Goal: Information Seeking & Learning: Learn about a topic

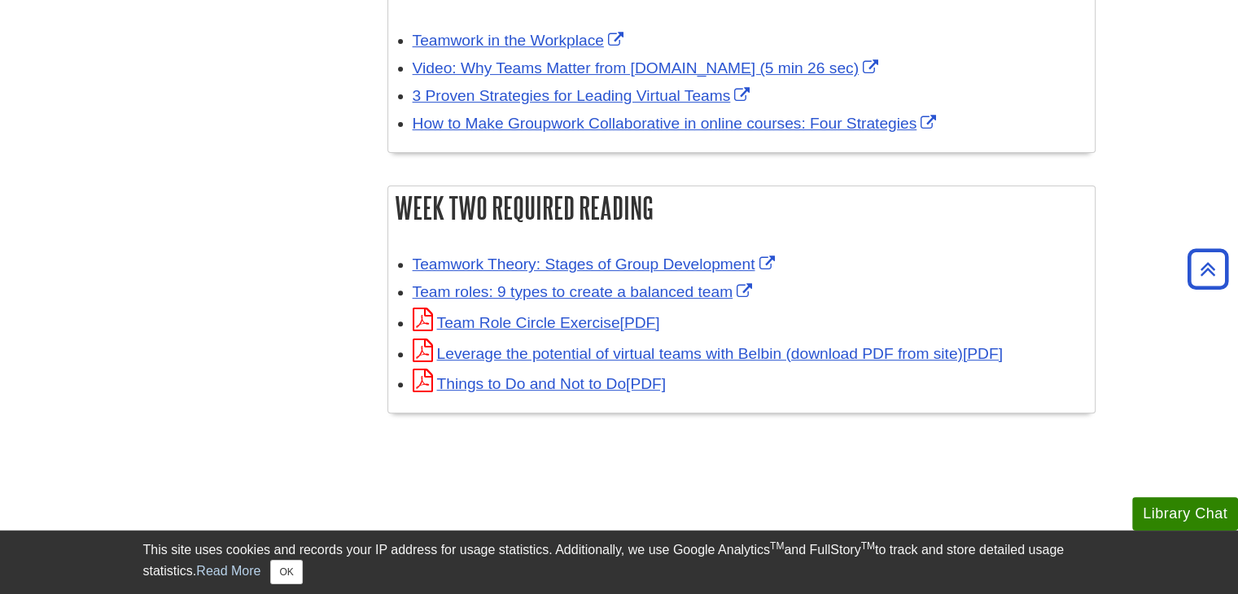
scroll to position [572, 0]
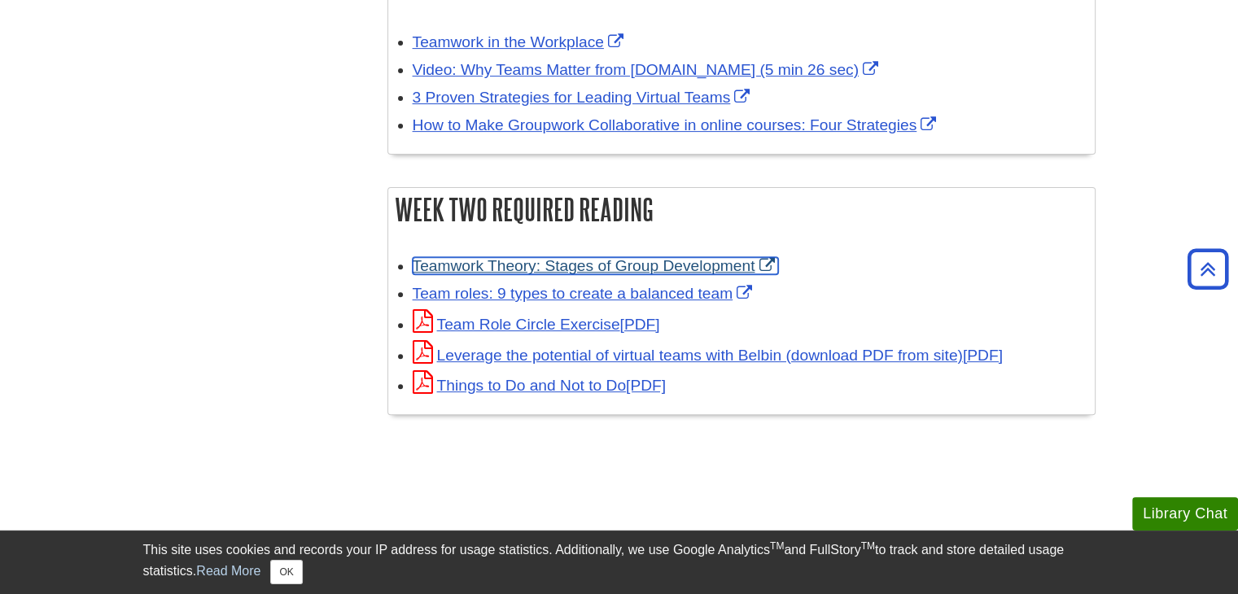
click at [642, 270] on link "Teamwork Theory: Stages of Group Development" at bounding box center [596, 265] width 366 height 17
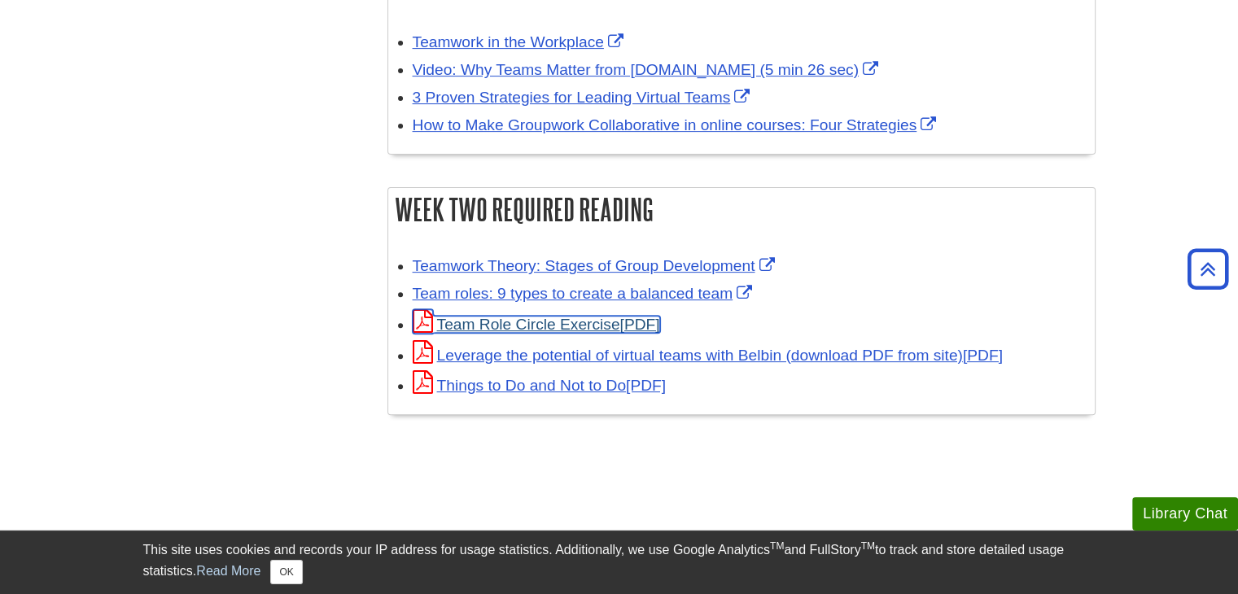
click at [509, 323] on link "Team Role Circle Exercise" at bounding box center [537, 324] width 248 height 17
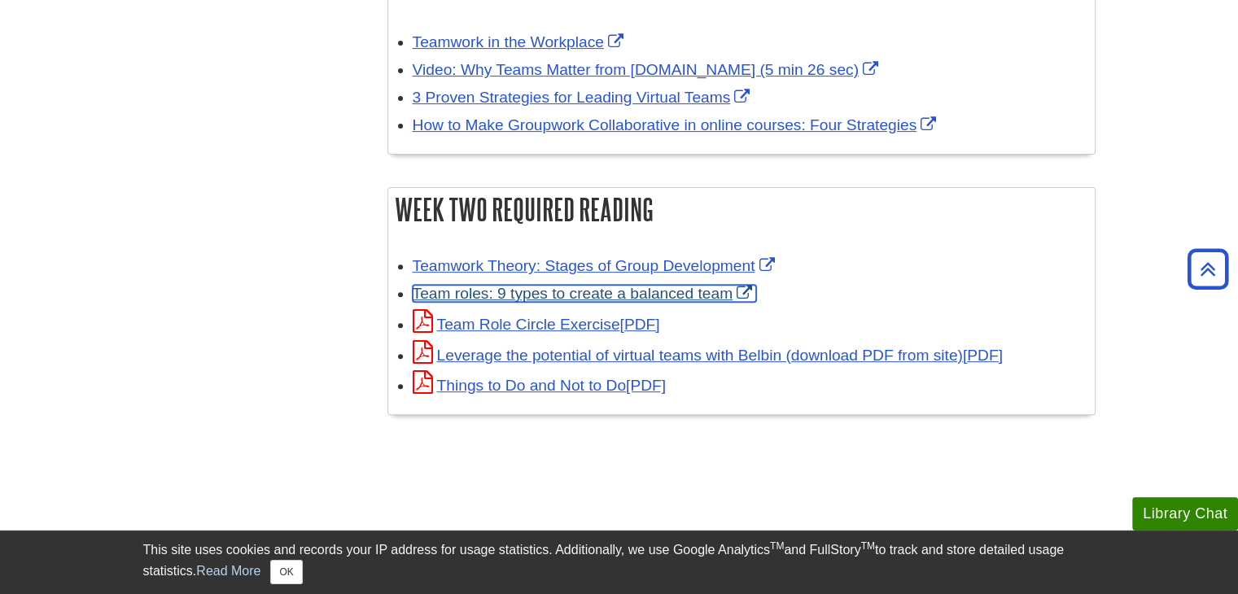
click at [525, 295] on link "Team roles: 9 types to create a balanced team" at bounding box center [585, 293] width 344 height 17
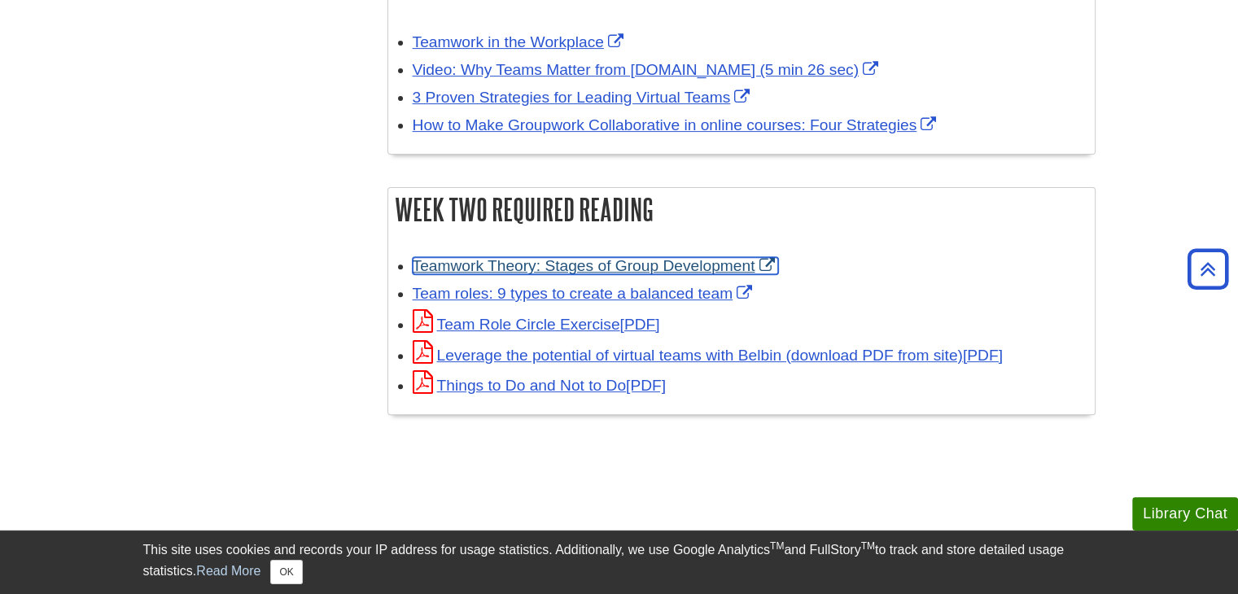
click at [626, 268] on link "Teamwork Theory: Stages of Group Development" at bounding box center [596, 265] width 366 height 17
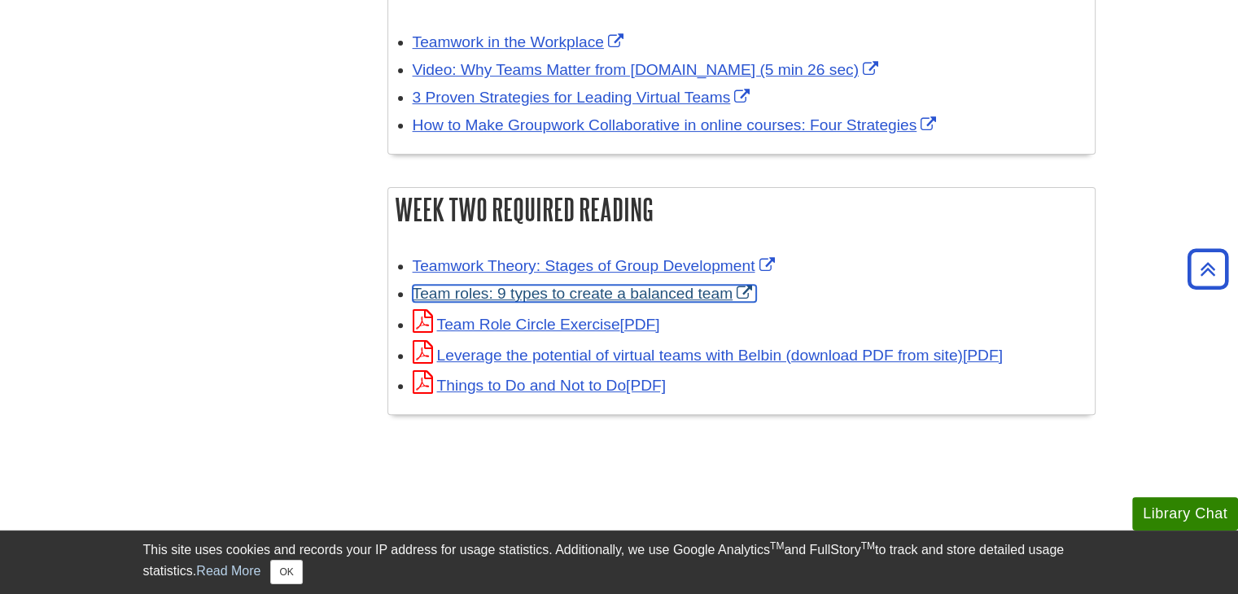
click at [481, 291] on link "Team roles: 9 types to create a balanced team" at bounding box center [585, 293] width 344 height 17
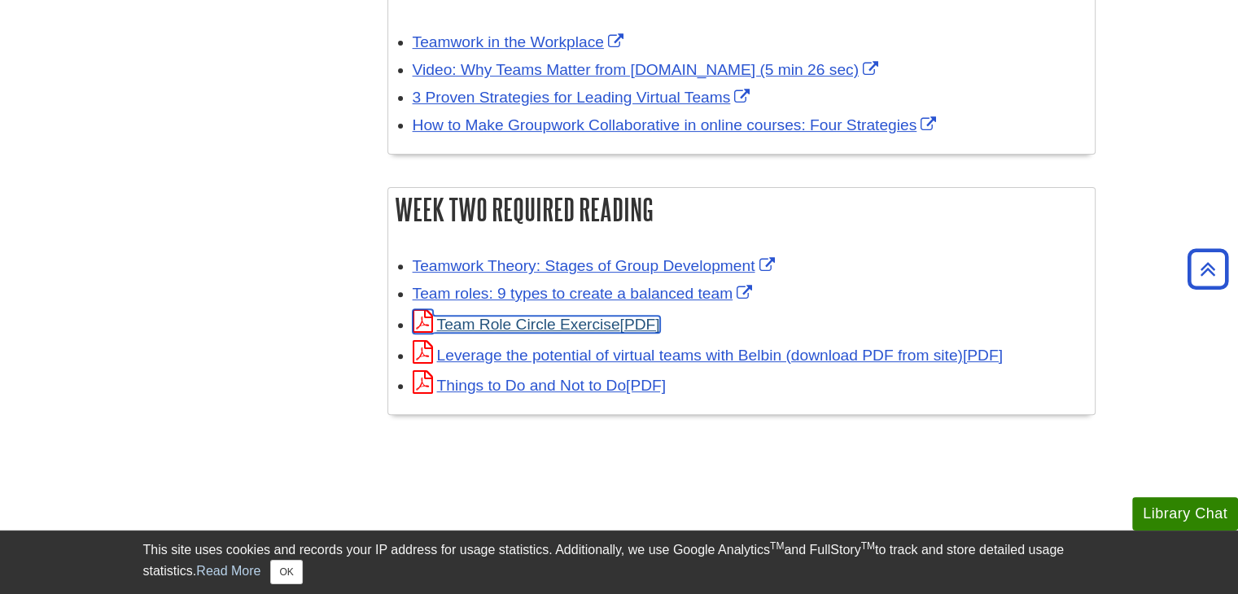
click at [537, 324] on link "Team Role Circle Exercise" at bounding box center [537, 324] width 248 height 17
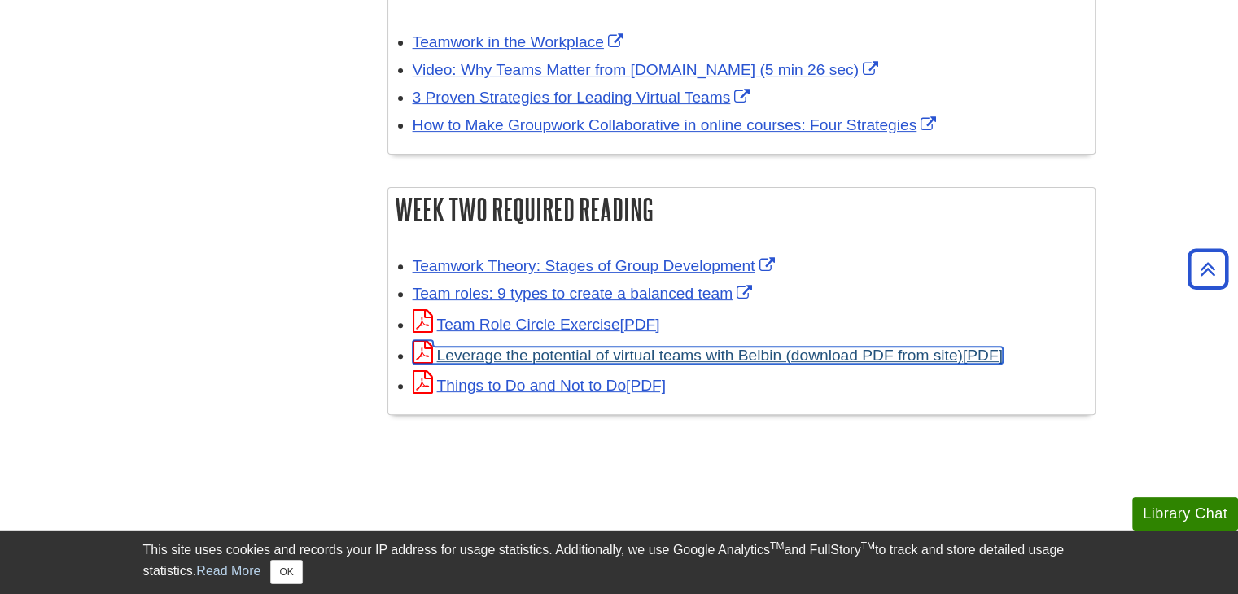
click at [513, 362] on link "Leverage the potential of virtual teams with Belbin (download PDF from site)" at bounding box center [708, 355] width 590 height 17
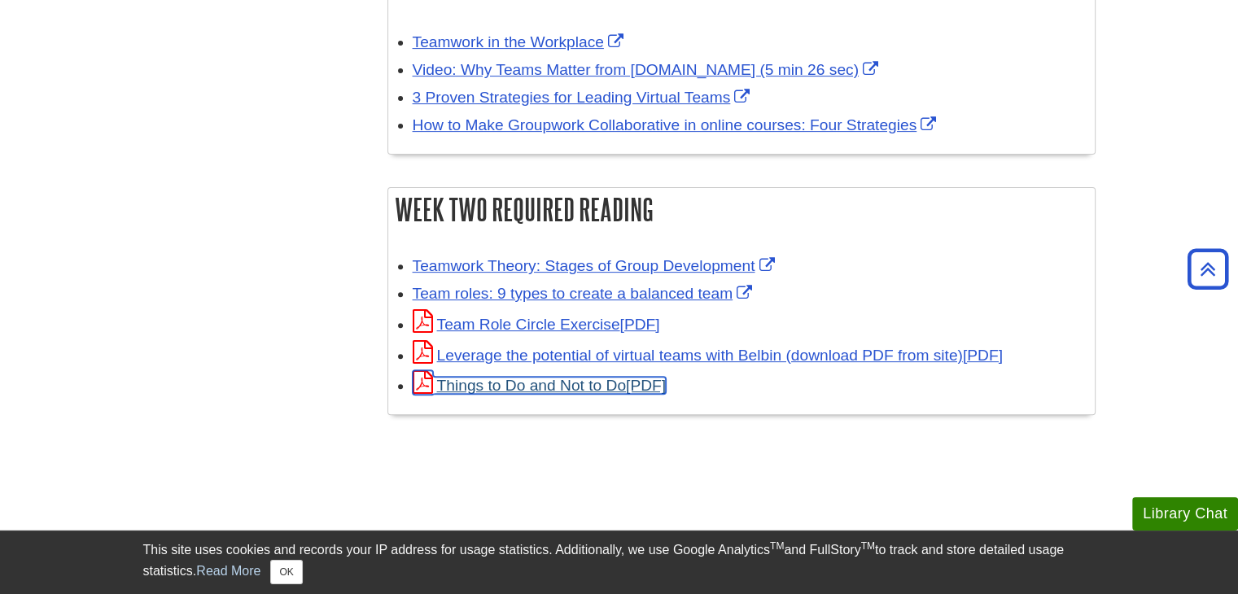
click at [571, 392] on link "Things to Do and Not to Do" at bounding box center [540, 385] width 254 height 17
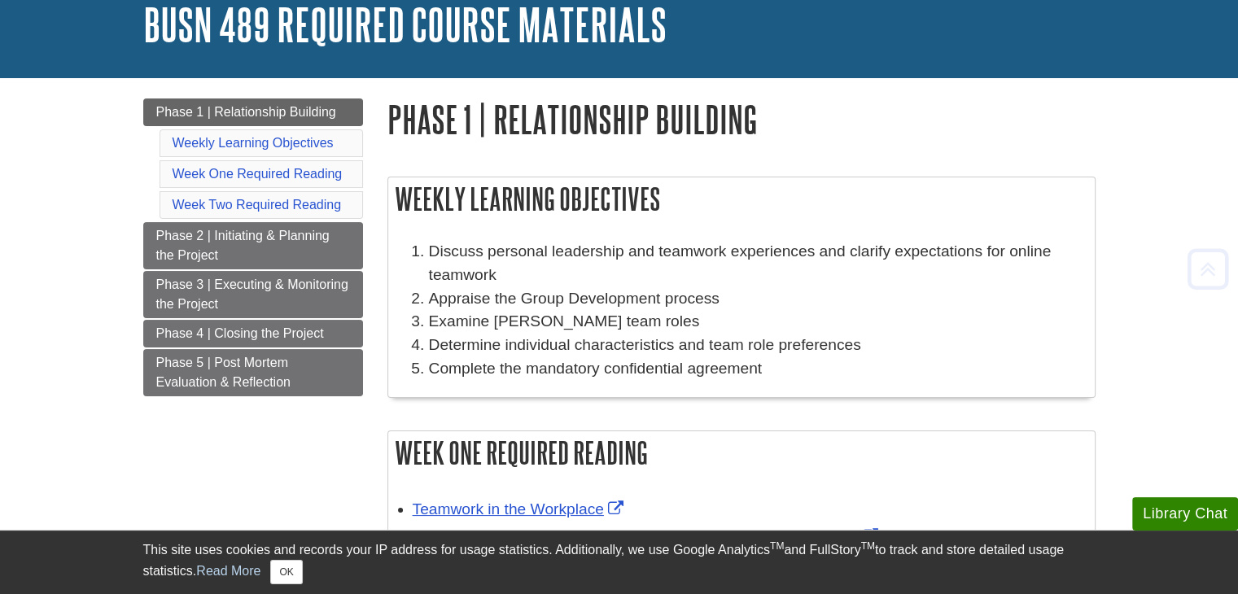
scroll to position [0, 0]
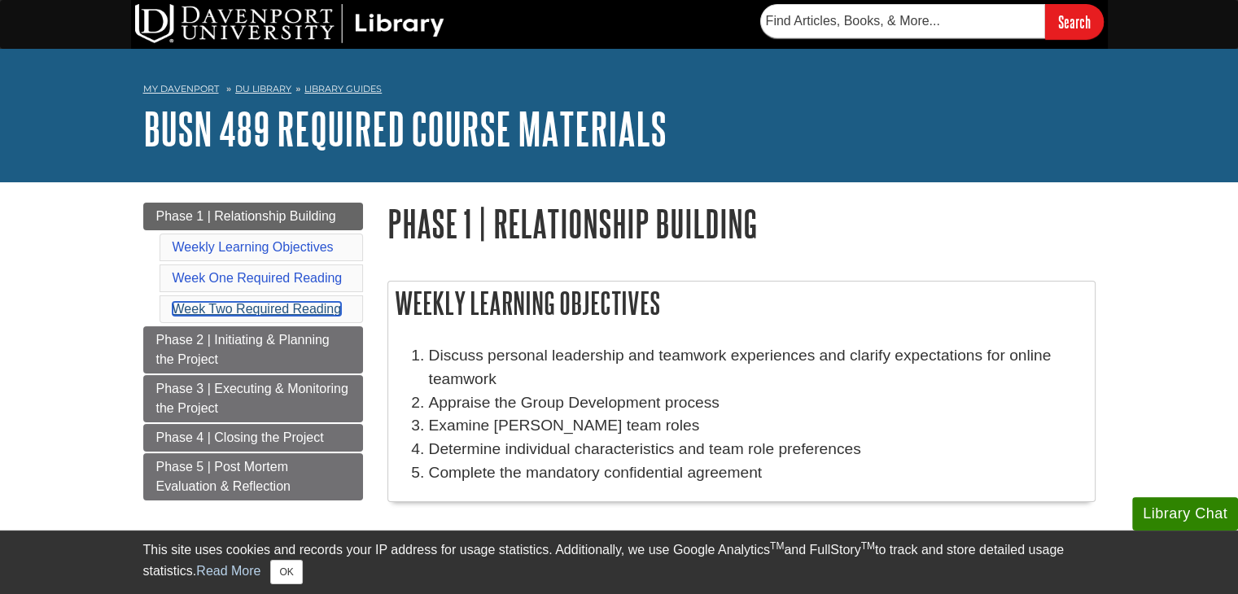
click at [229, 307] on link "Week Two Required Reading" at bounding box center [257, 309] width 169 height 14
